Goal: Task Accomplishment & Management: Complete application form

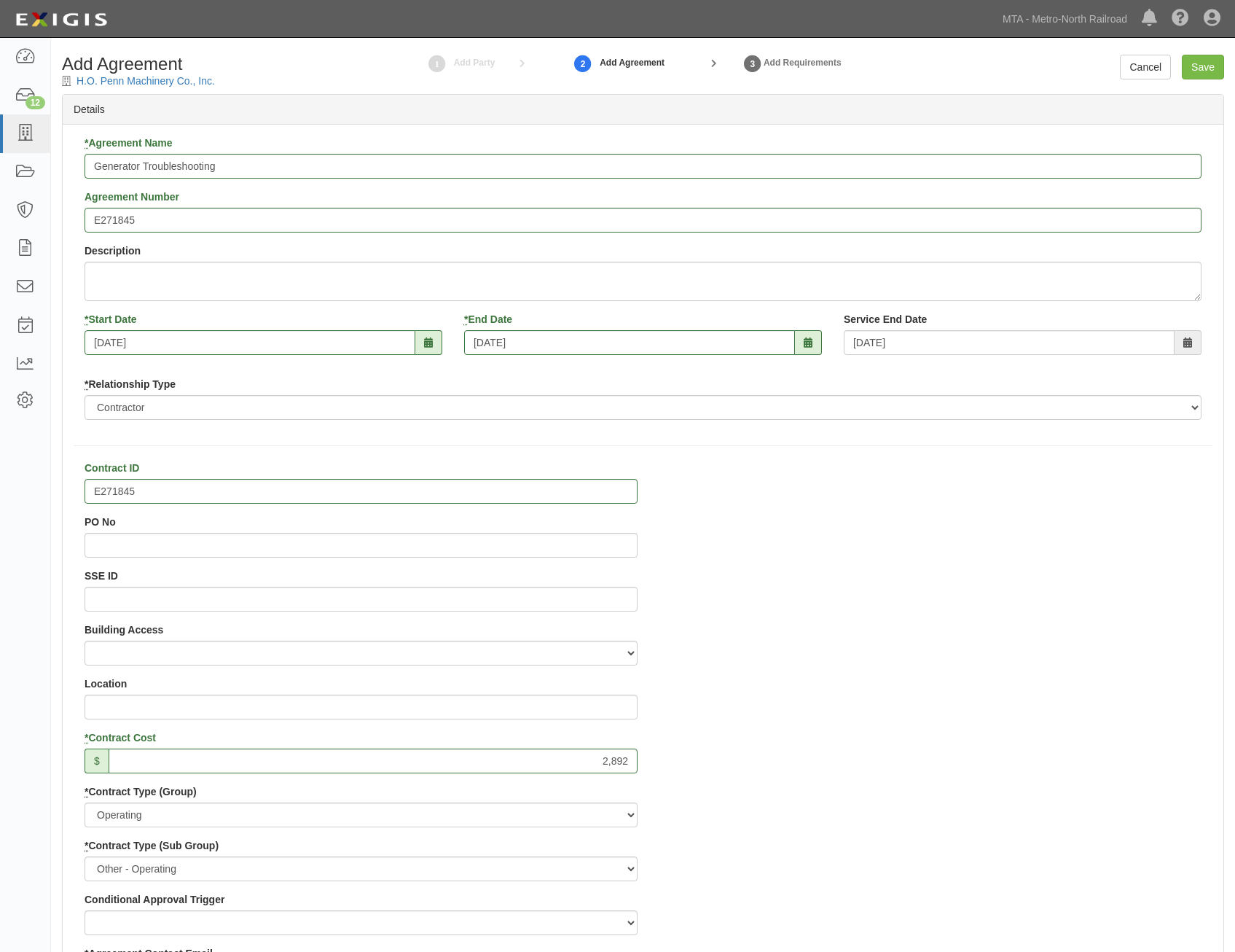
select select "112"
select select "205"
select select
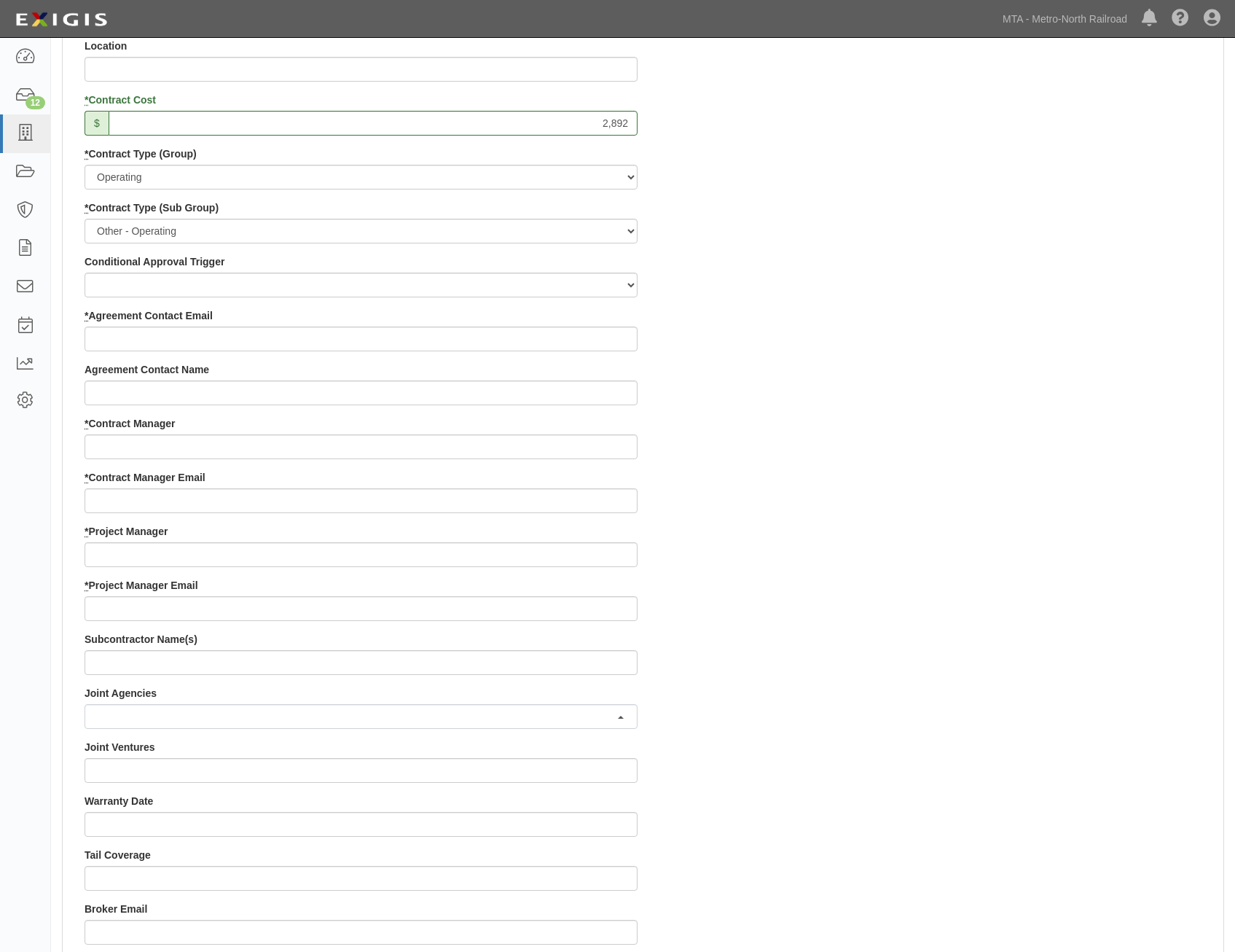
scroll to position [656, 0]
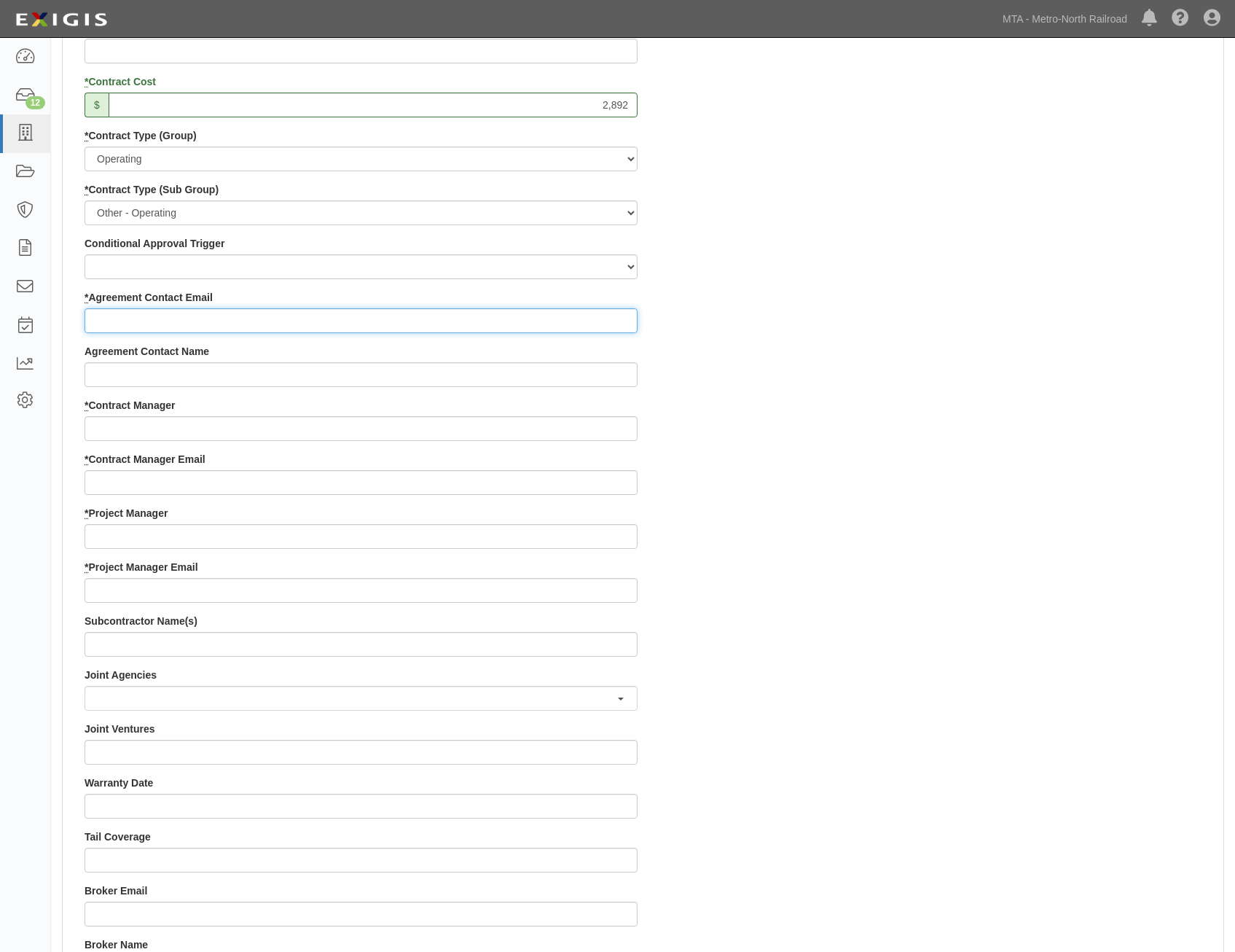
click at [571, 325] on input "* Agreement Contact Email" at bounding box center [361, 320] width 553 height 25
paste input "[EMAIL_ADDRESS][DOMAIN_NAME]"
type input "[EMAIL_ADDRESS][DOMAIN_NAME]"
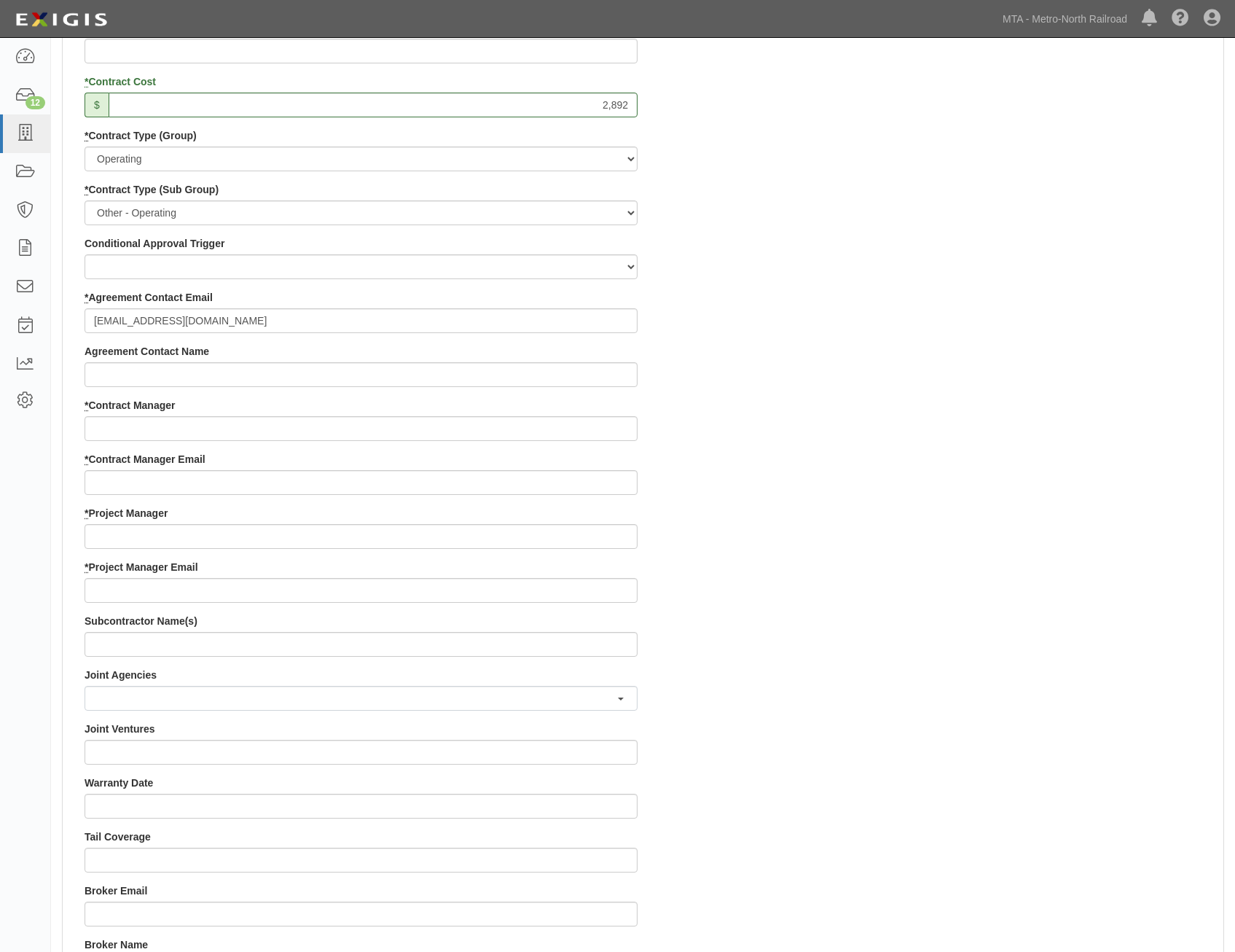
click at [868, 461] on div "Contract ID E271845 PO No SSE ID Building Access 2 Broadway 341/345/347 BREP 33…" at bounding box center [643, 505] width 1161 height 1402
click at [506, 418] on input "* Contract Manager" at bounding box center [361, 428] width 553 height 25
paste input "[PERSON_NAME]"
type input "[PERSON_NAME]"
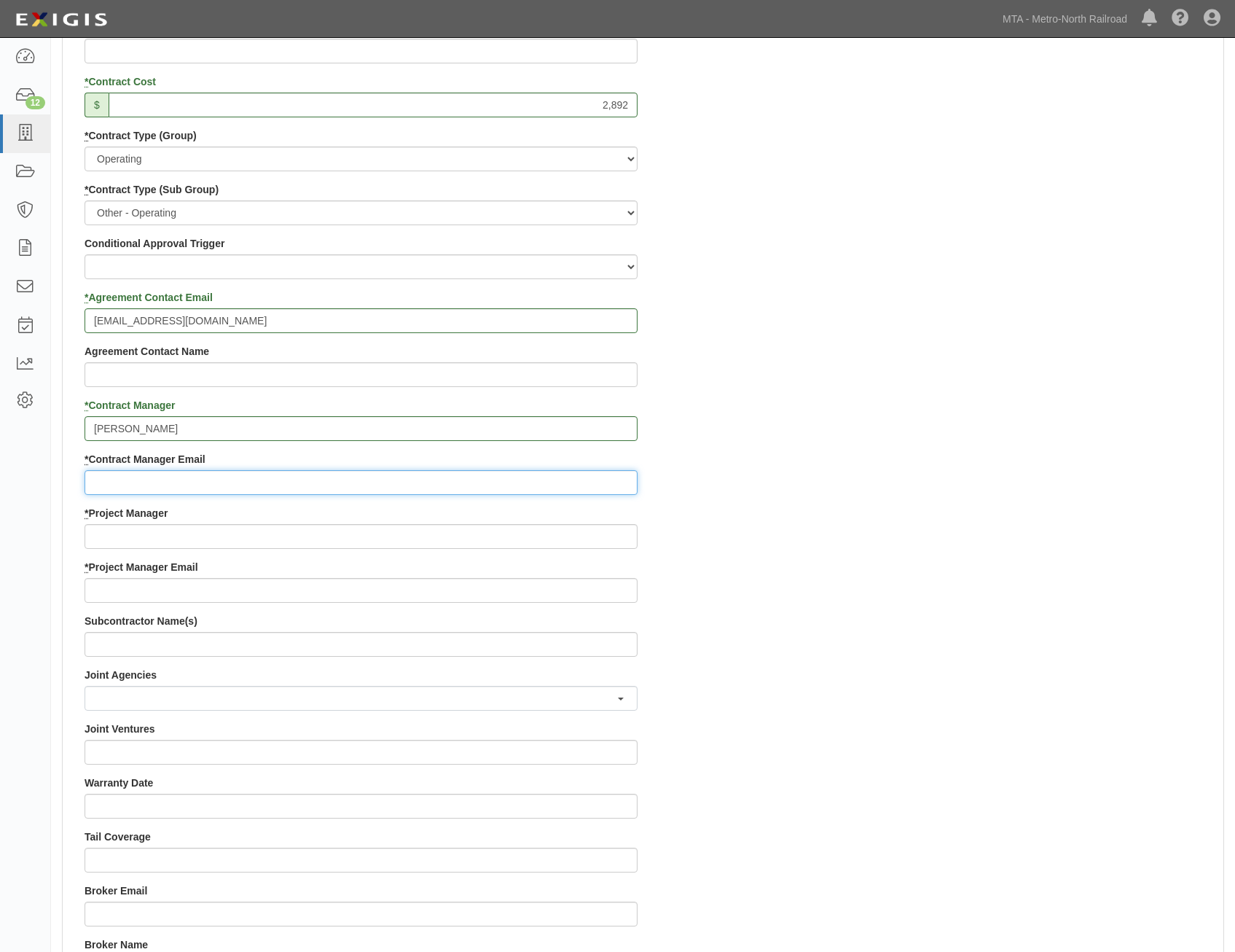
click at [360, 473] on input "* Contract Manager Email" at bounding box center [361, 482] width 553 height 25
paste input "[EMAIL_ADDRESS][DOMAIN_NAME]"
type input "[EMAIL_ADDRESS][DOMAIN_NAME]"
click at [996, 592] on div "Contract ID E271845 PO No SSE ID Building Access 2 Broadway 341/345/347 BREP 33…" at bounding box center [643, 505] width 1161 height 1402
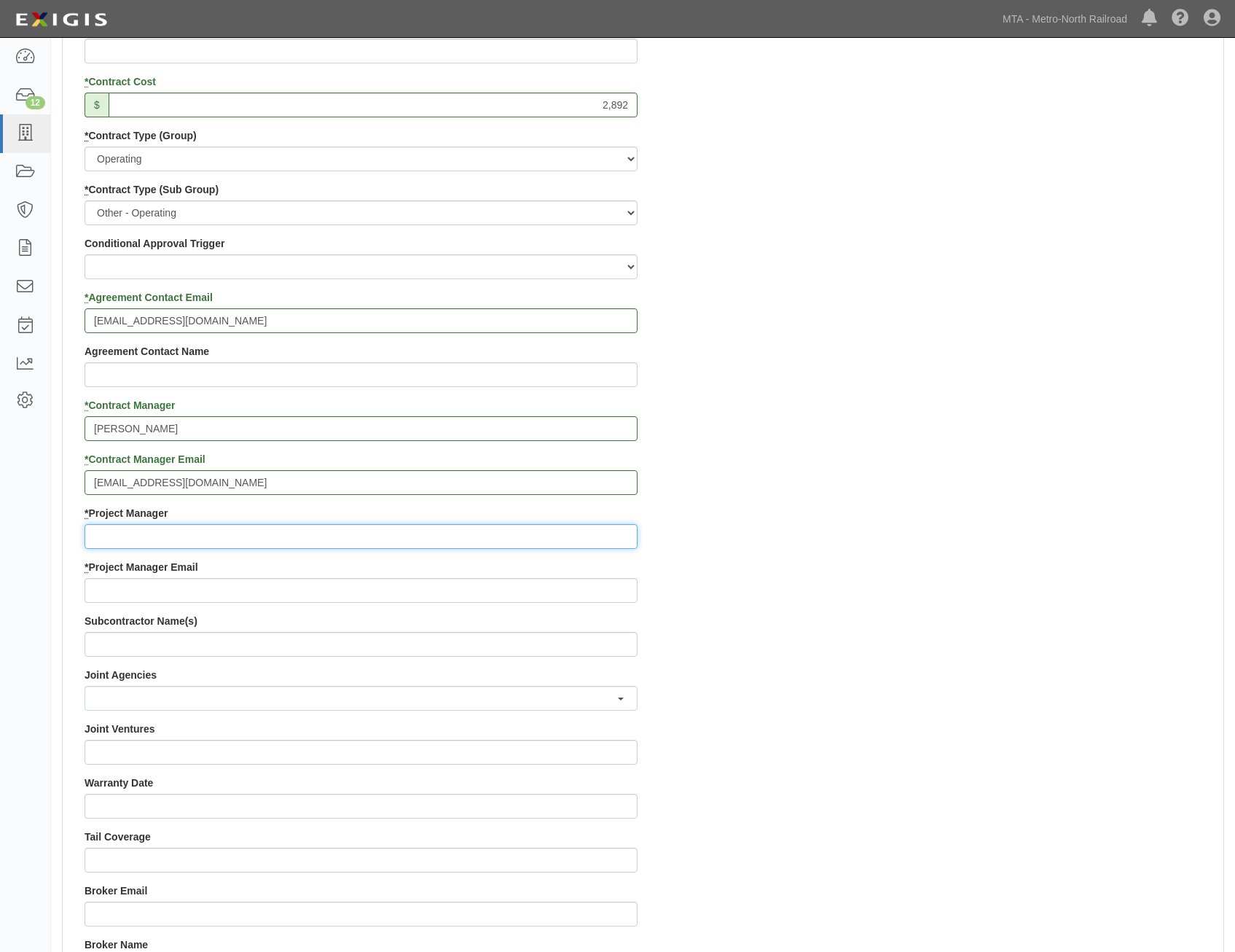
click at [518, 541] on input "* Project Manager" at bounding box center [361, 536] width 553 height 25
paste input "[PERSON_NAME]"
type input "[PERSON_NAME]"
click at [882, 598] on div "Contract ID E271845 PO No SSE ID Building Access 2 Broadway 341/345/347 BREP 33…" at bounding box center [643, 505] width 1161 height 1402
click at [463, 597] on input "* Project Manager Email" at bounding box center [361, 590] width 553 height 25
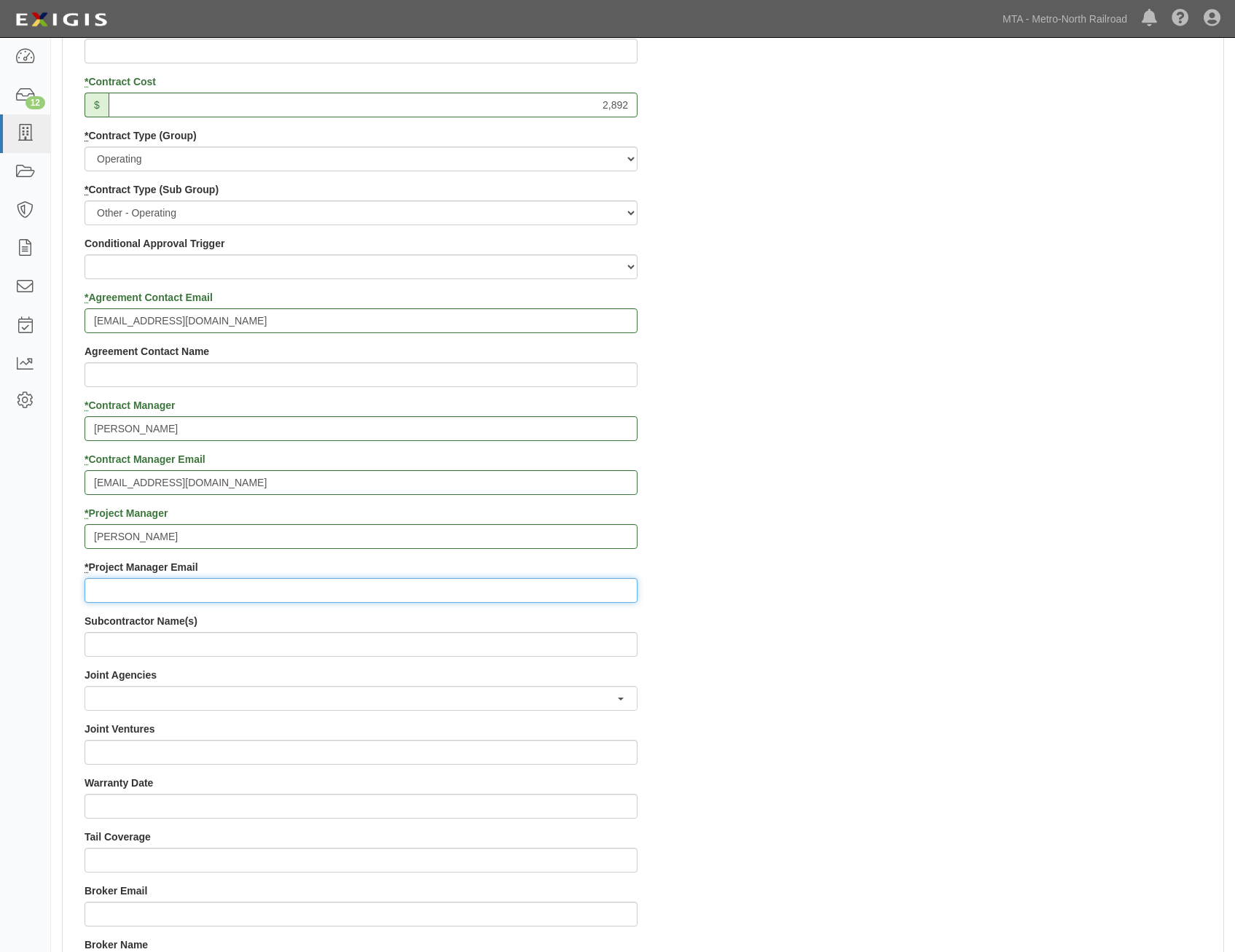
paste input "[PERSON_NAME][EMAIL_ADDRESS][DOMAIN_NAME]"
type input "[PERSON_NAME][EMAIL_ADDRESS][DOMAIN_NAME]"
click at [884, 551] on div "Contract ID E271845 PO No SSE ID Building Access 2 Broadway 341/345/347 BREP 33…" at bounding box center [643, 505] width 1161 height 1402
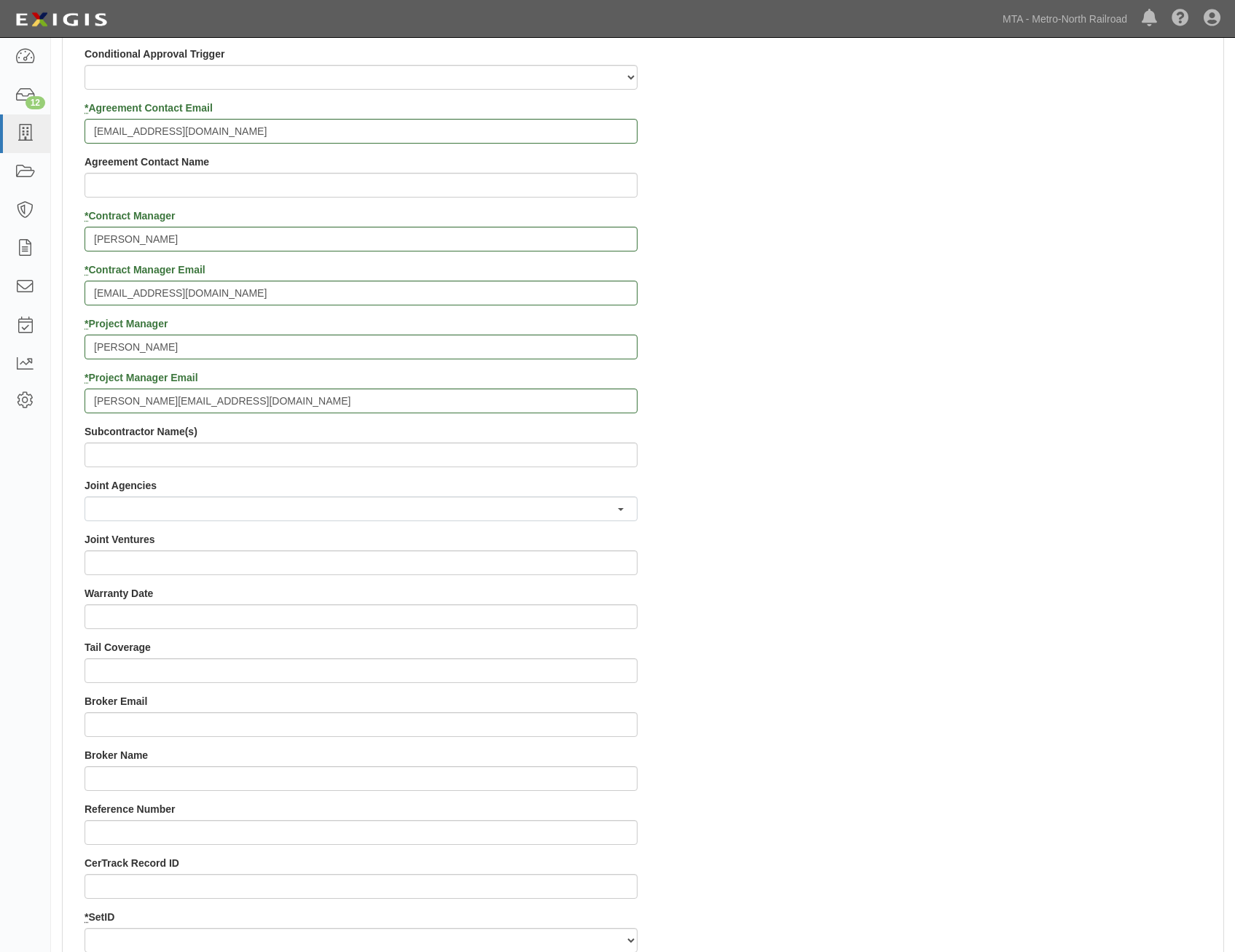
scroll to position [1166, 0]
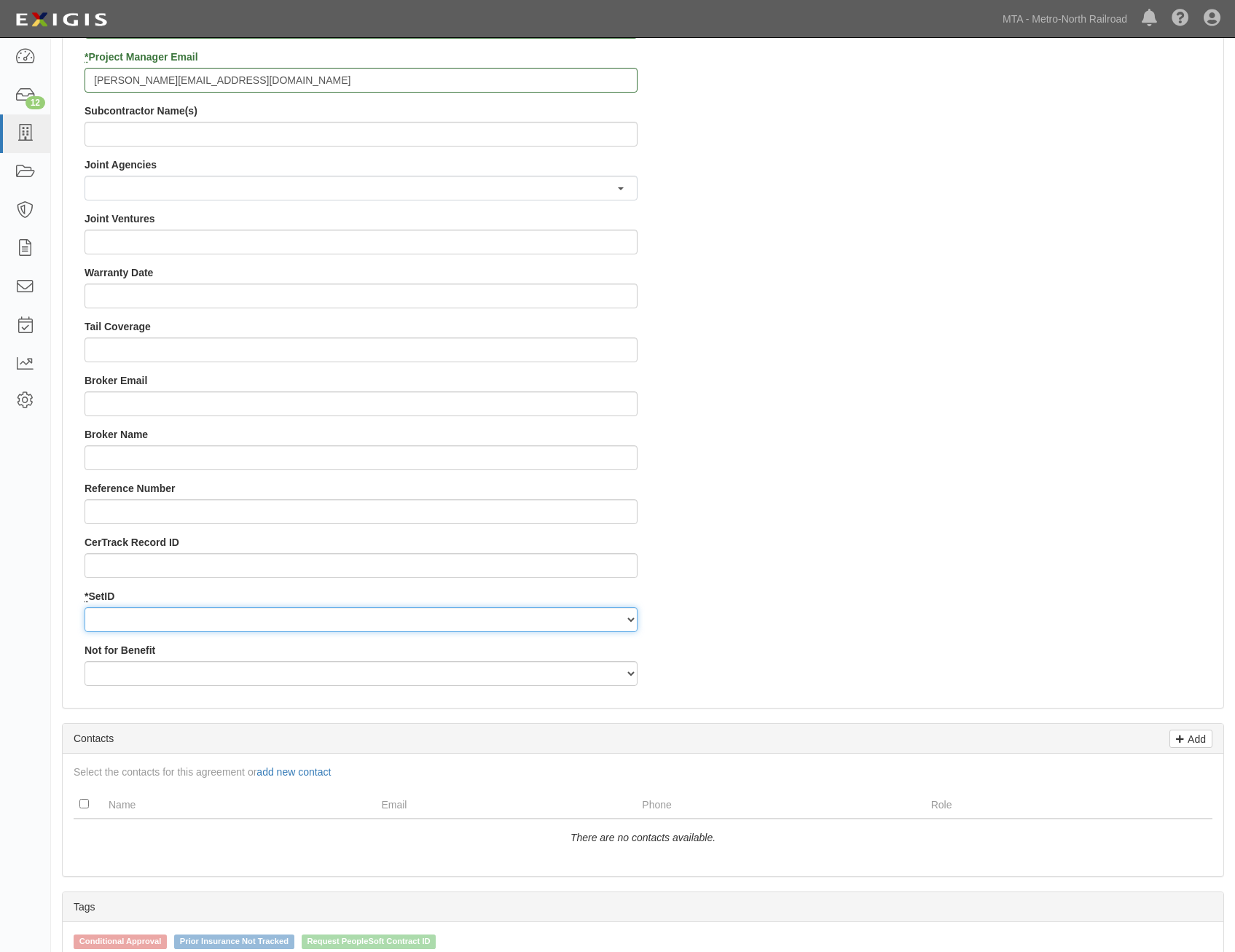
drag, startPoint x: 605, startPoint y: 618, endPoint x: 599, endPoint y: 629, distance: 12.5
click at [605, 618] on select "MNCRR" at bounding box center [361, 619] width 553 height 25
select select "94"
click at [85, 607] on select "MNCRR" at bounding box center [361, 619] width 553 height 25
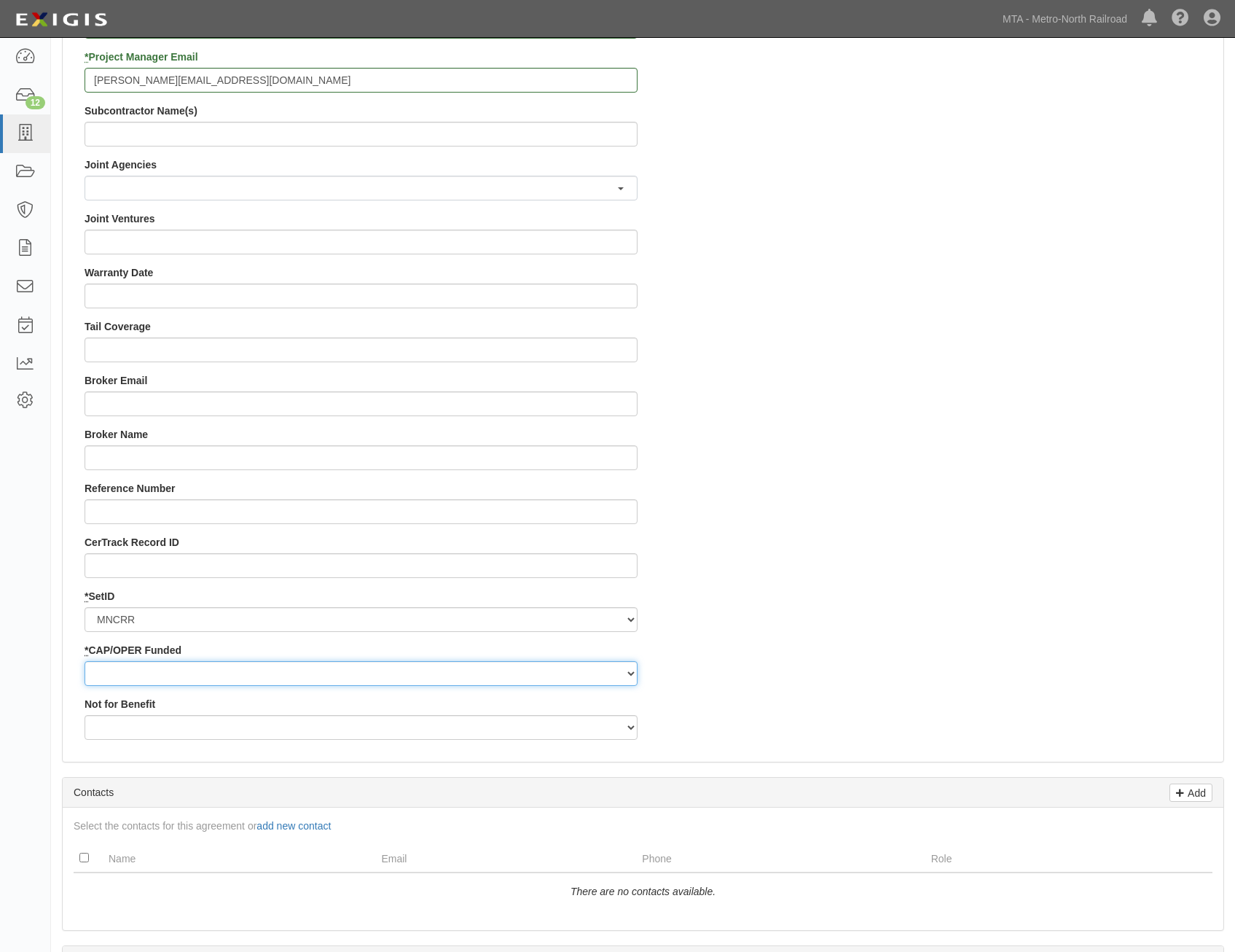
click at [577, 671] on select "Capital Operating" at bounding box center [361, 673] width 553 height 25
select select "355"
click at [85, 661] on select "Capital Operating" at bounding box center [361, 673] width 553 height 25
click at [800, 605] on div "Contract ID E271845 PO No SSE ID Building Access 2 Broadway 341/345/347 BREP 33…" at bounding box center [643, 23] width 1161 height 1456
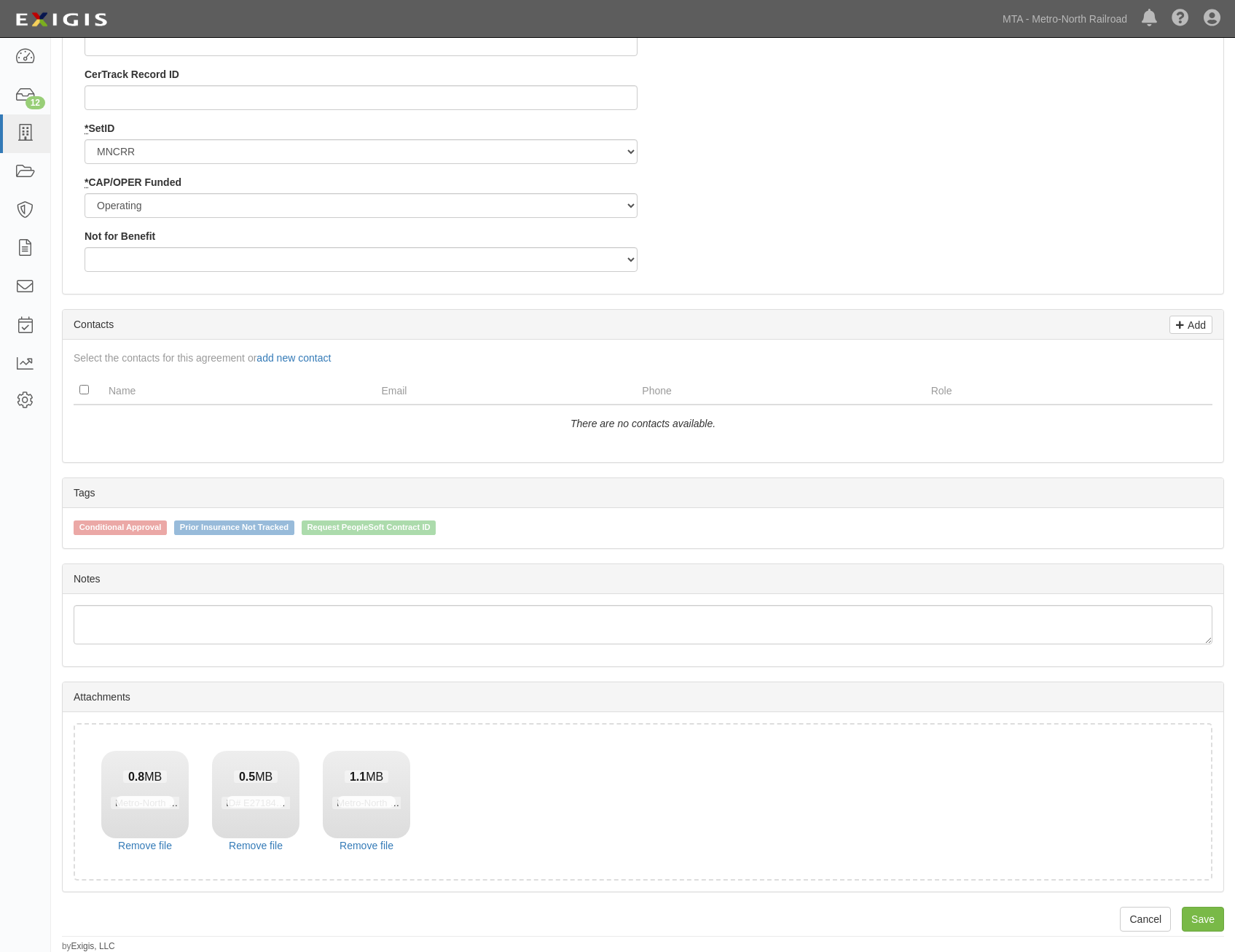
scroll to position [1635, 0]
click at [1209, 921] on link "Save" at bounding box center [1203, 918] width 42 height 25
type input "2892"
click at [160, 843] on link "Remove file" at bounding box center [145, 845] width 87 height 15
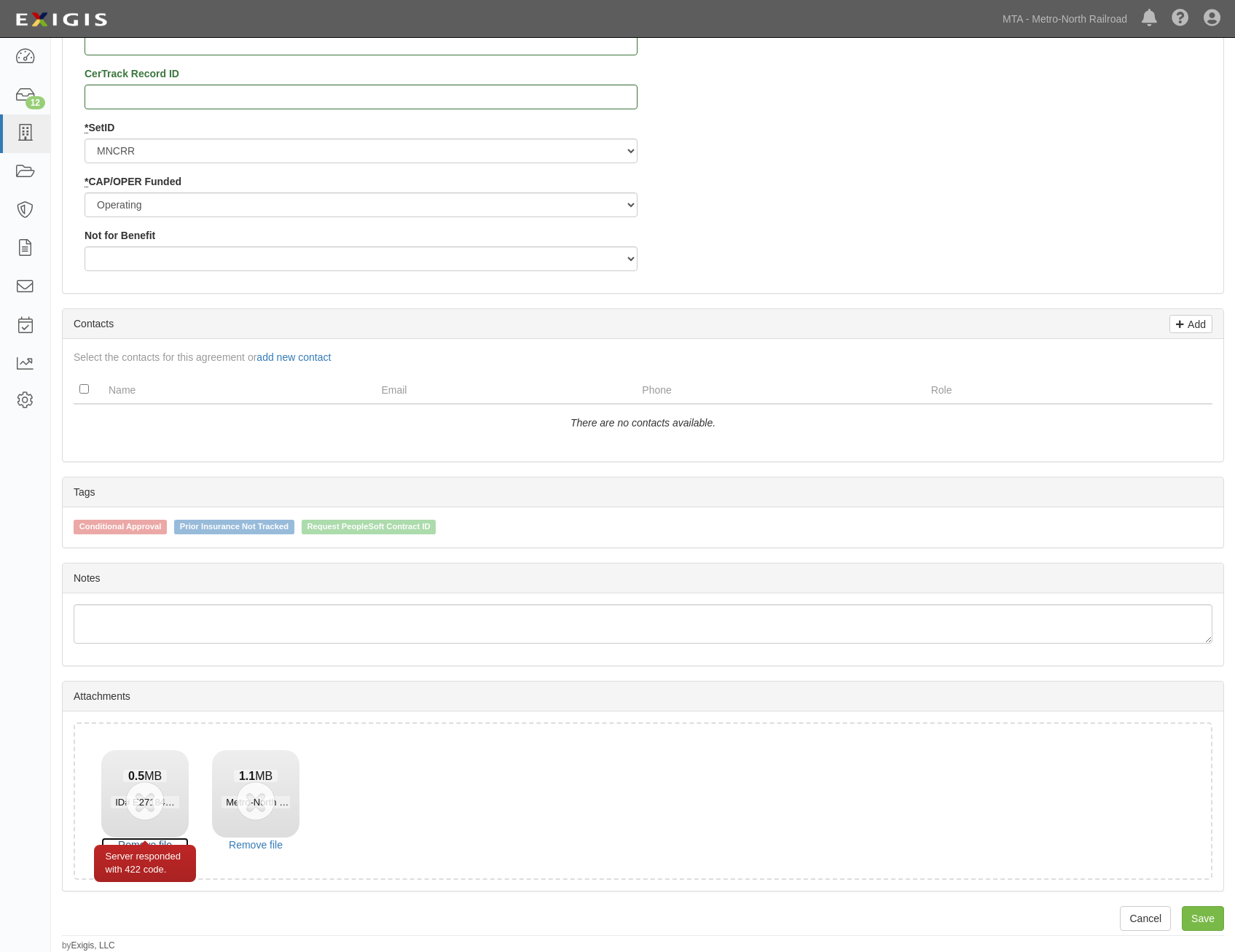
click at [162, 842] on link "Remove file" at bounding box center [145, 845] width 87 height 15
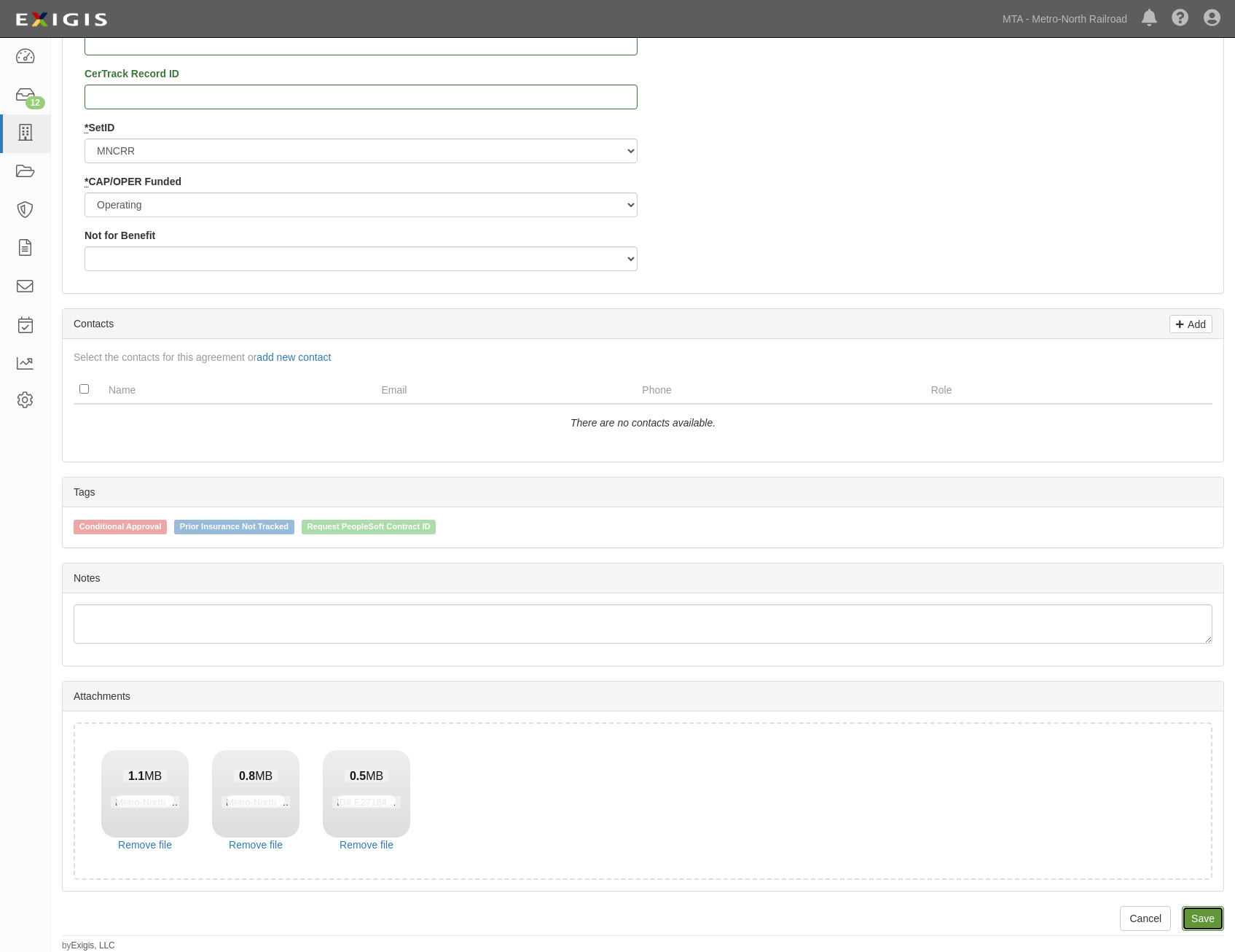
click at [1219, 916] on link "Save" at bounding box center [1203, 918] width 42 height 25
click at [156, 841] on link "Remove file" at bounding box center [145, 845] width 87 height 15
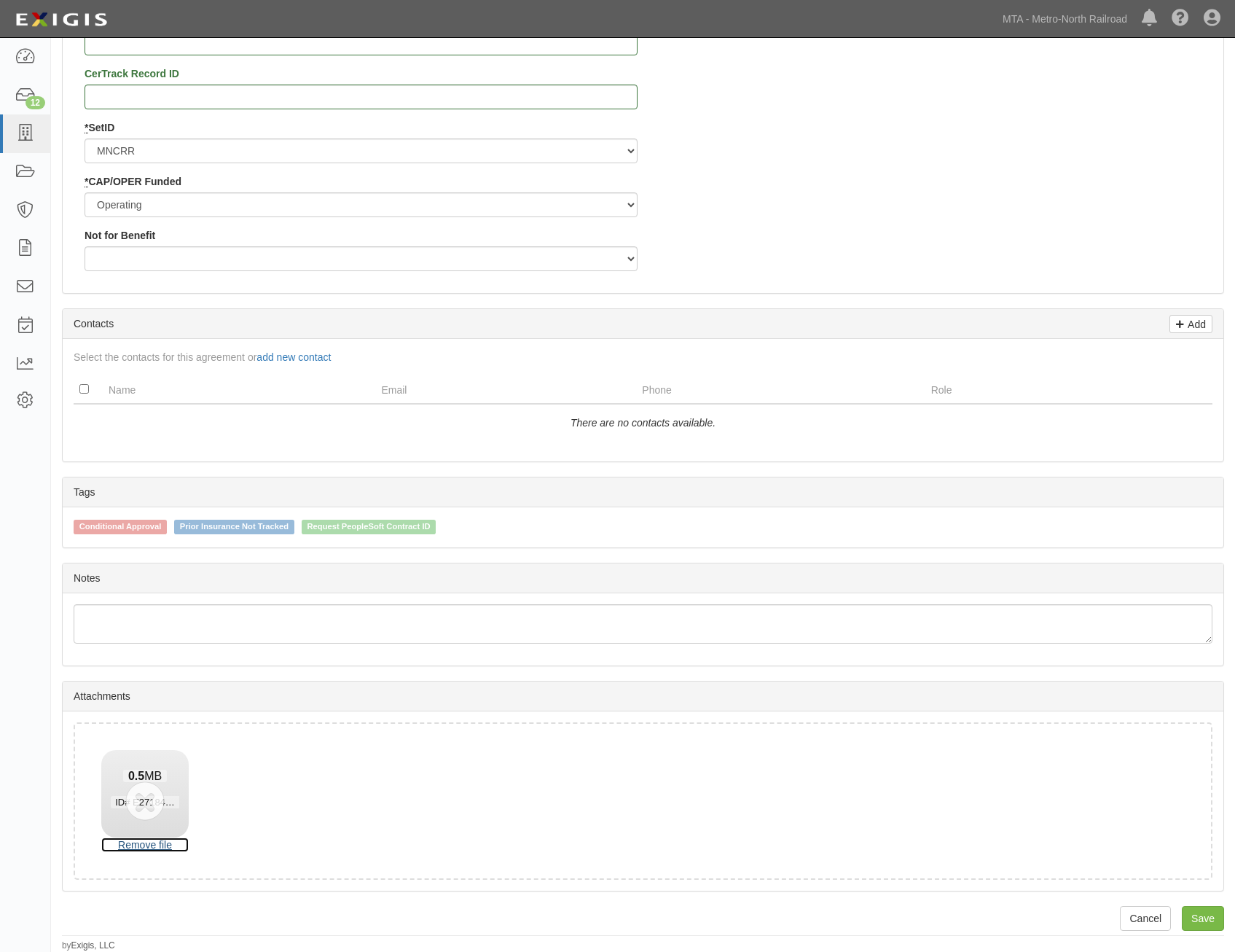
click at [156, 841] on link "Remove file" at bounding box center [145, 845] width 87 height 15
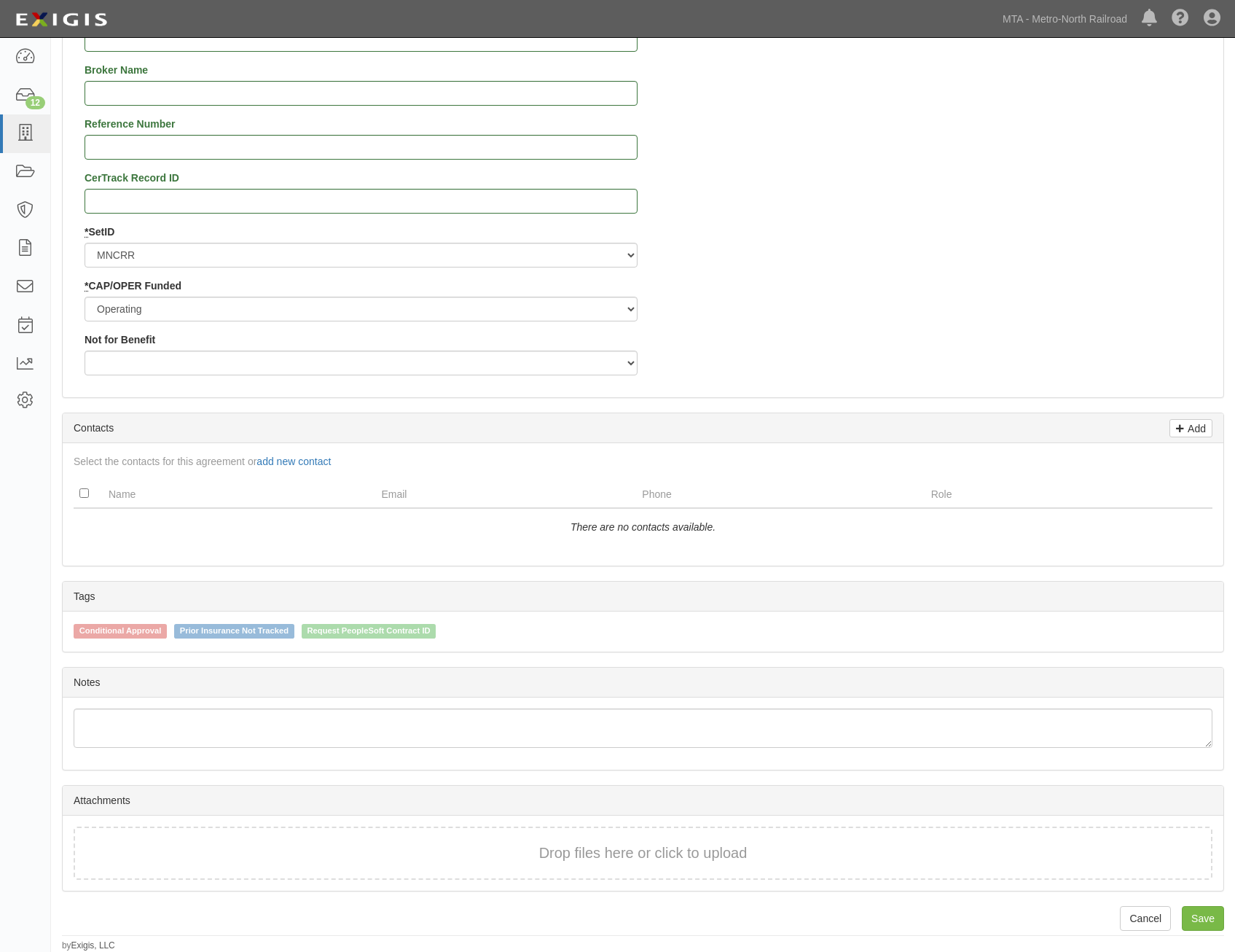
scroll to position [1530, 0]
click at [1195, 918] on link "Save" at bounding box center [1203, 918] width 42 height 25
